Goal: Browse casually: Explore the website without a specific task or goal

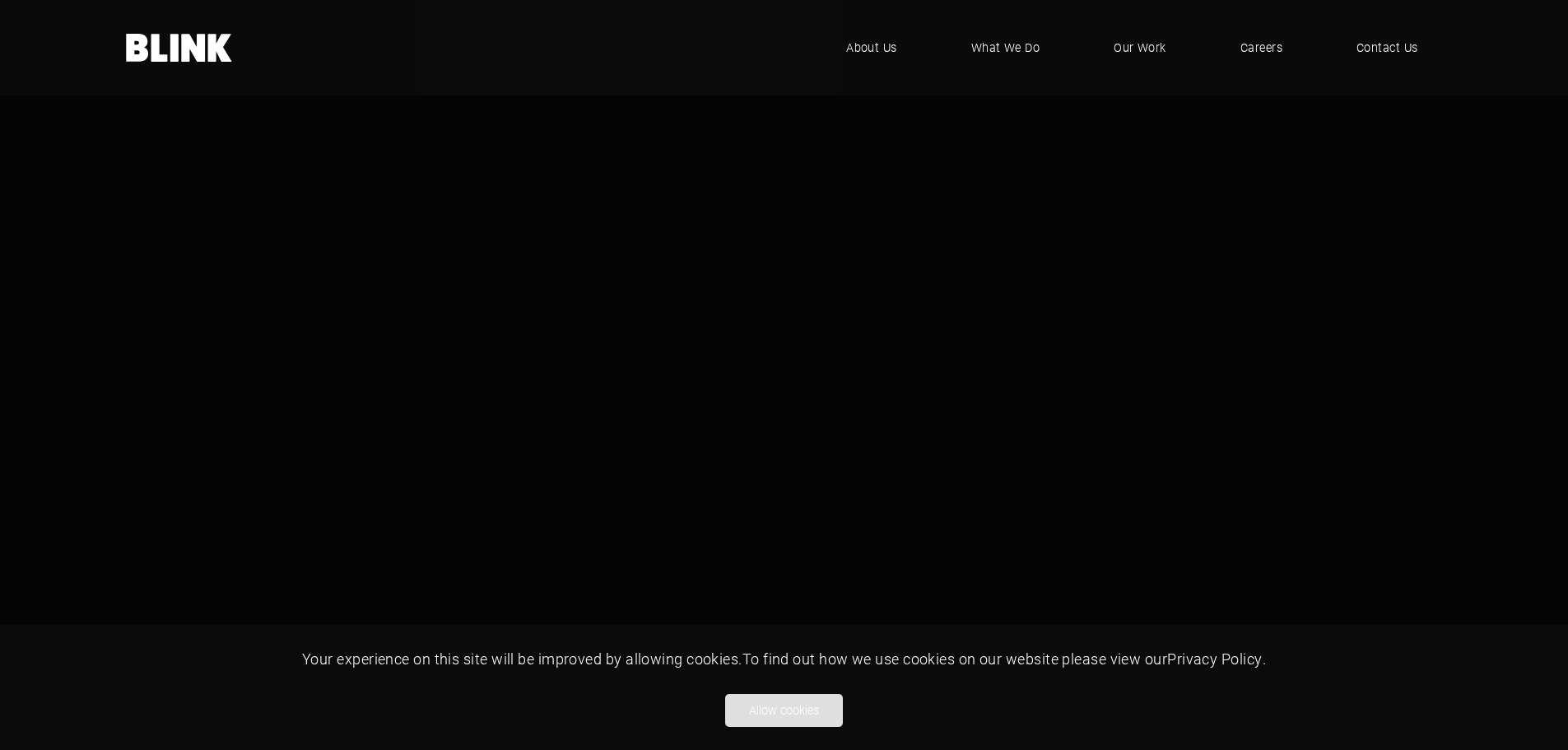
click at [812, 704] on button "Allow cookies" at bounding box center [784, 711] width 118 height 33
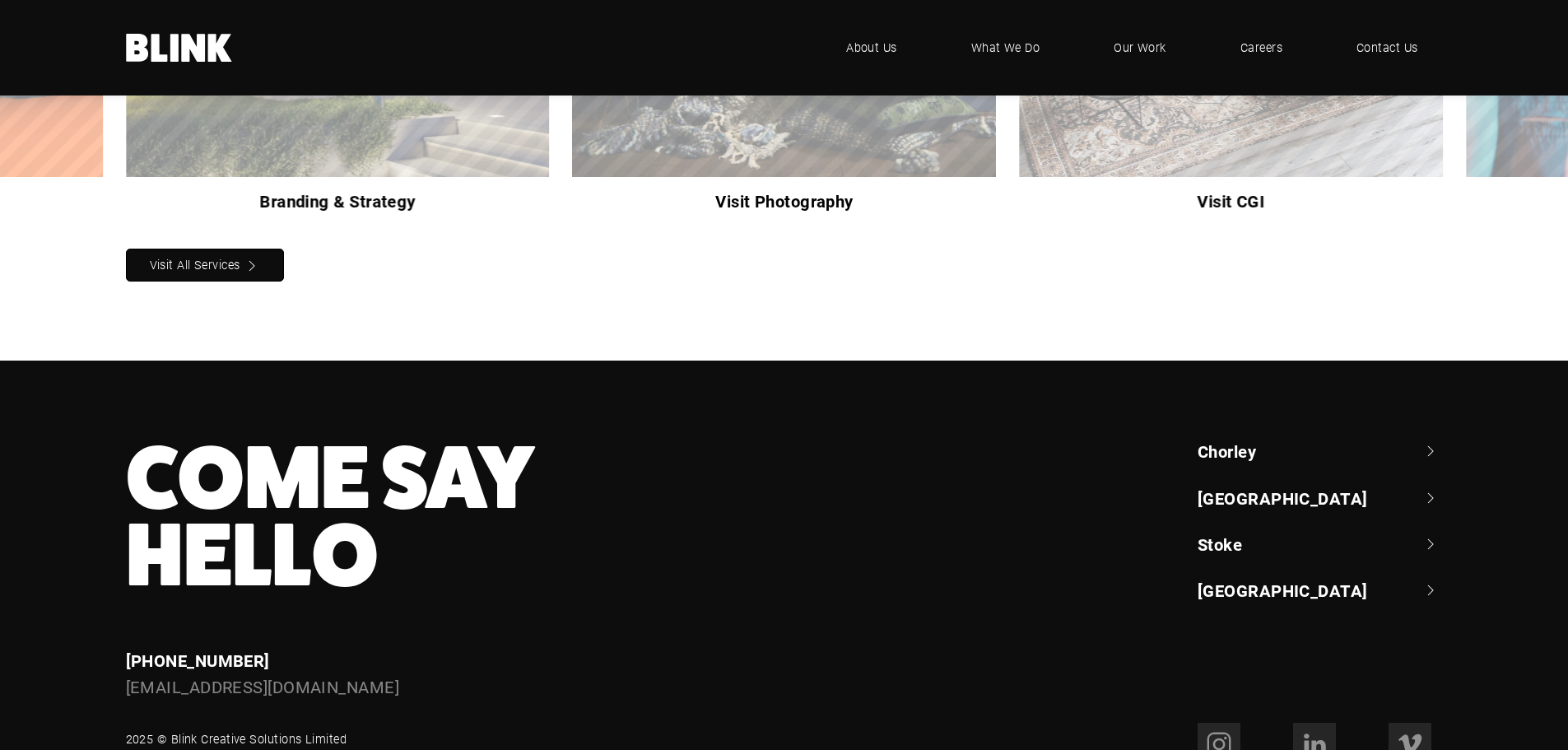
scroll to position [1835, 0]
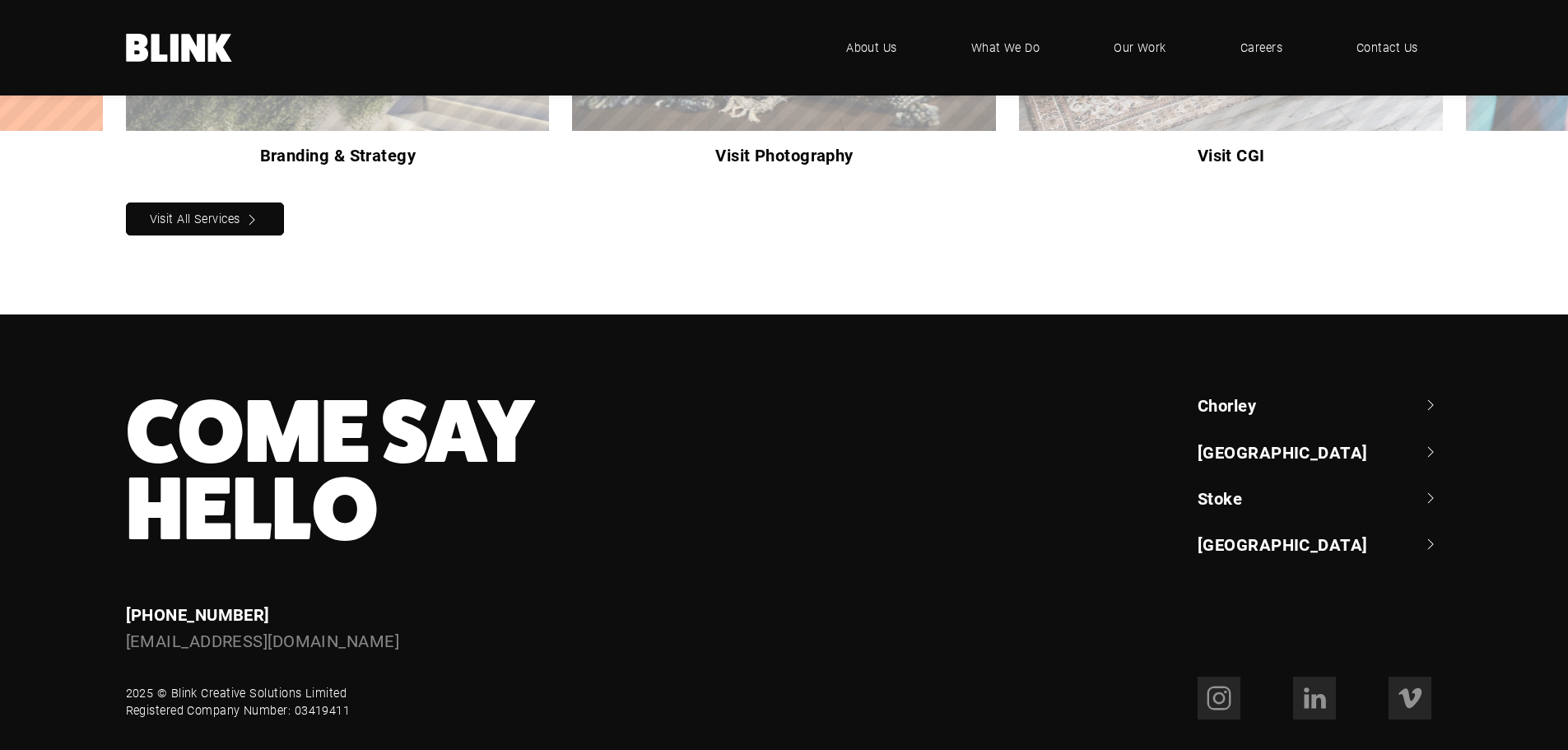
drag, startPoint x: 184, startPoint y: 641, endPoint x: 351, endPoint y: 646, distance: 167.1
click at [351, 676] on div "2025 © Blink Creative Solutions Limited Registered Company Number: 03419411" at bounding box center [505, 698] width 804 height 43
copy div "Blink Creative Solutions Limited"
click at [449, 675] on footer "Come Say Hello Enquiries [PHONE_NUMBER] [EMAIL_ADDRESS][DOMAIN_NAME] Chorley +4…" at bounding box center [784, 556] width 1568 height 484
drag, startPoint x: 344, startPoint y: 645, endPoint x: 173, endPoint y: 638, distance: 171.1
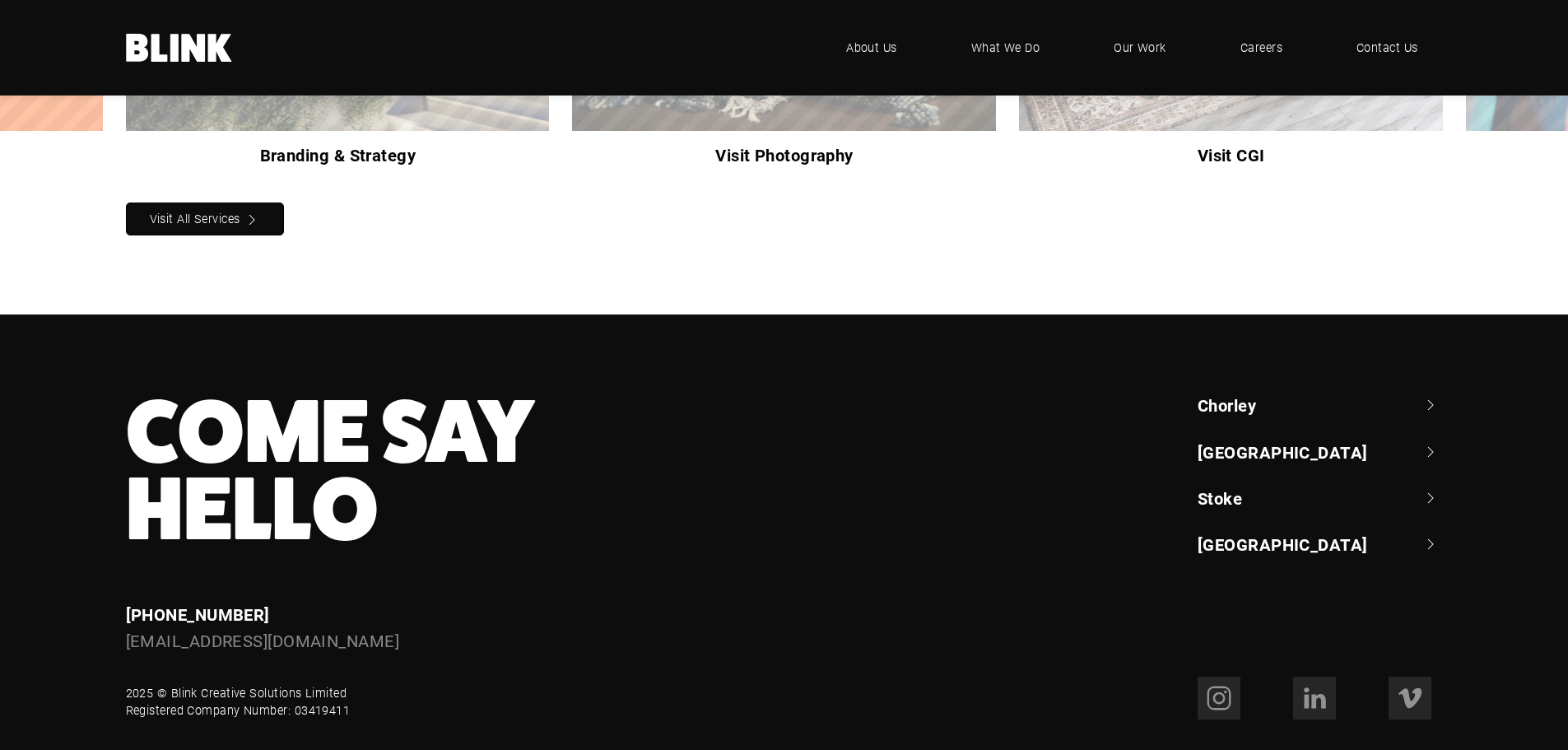
click at [171, 684] on div "2025 © Blink Creative Solutions Limited Registered Company Number: 03419411" at bounding box center [238, 702] width 225 height 35
copy div "Blink Creative Solutions Limited"
